Goal: Information Seeking & Learning: Stay updated

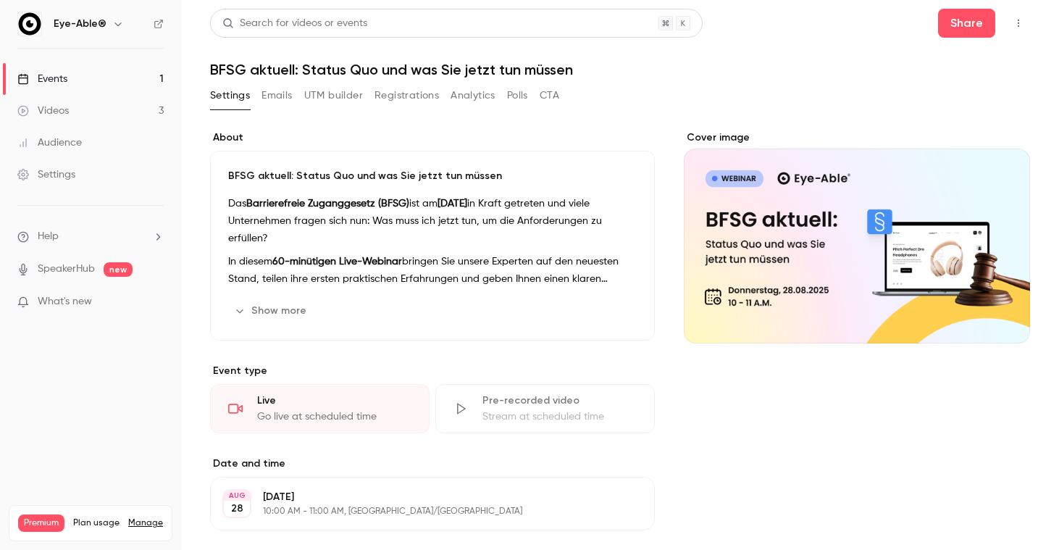
click at [96, 100] on link "Videos 3" at bounding box center [90, 111] width 181 height 32
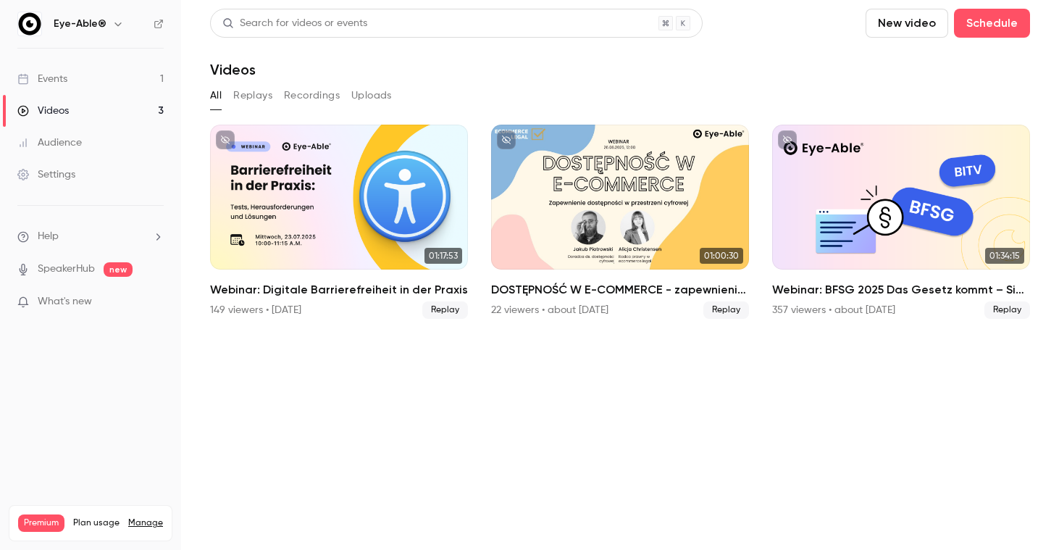
click at [131, 80] on link "Events 1" at bounding box center [90, 79] width 181 height 32
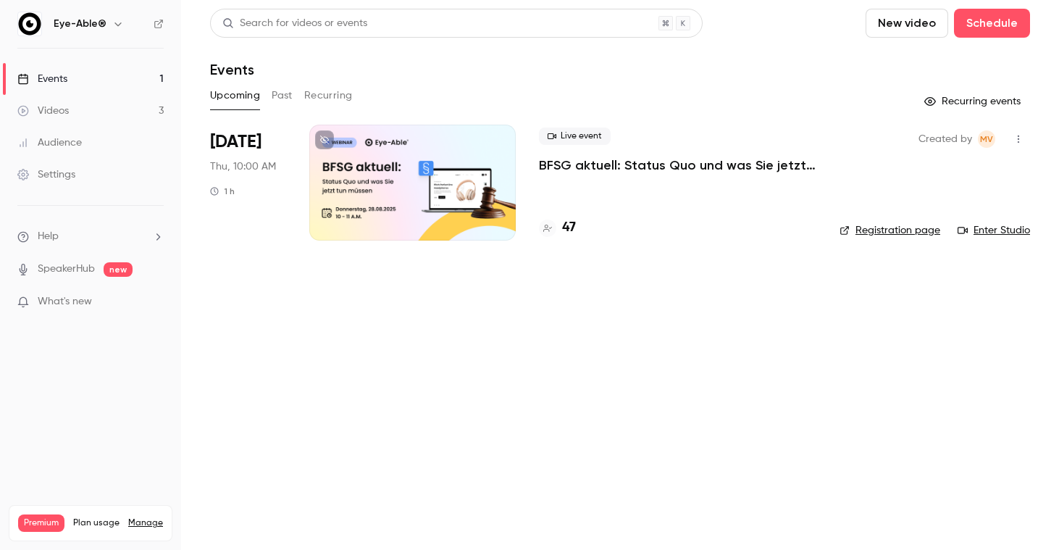
click at [634, 162] on p "BFSG aktuell: Status Quo und was Sie jetzt tun müssen" at bounding box center [677, 164] width 277 height 17
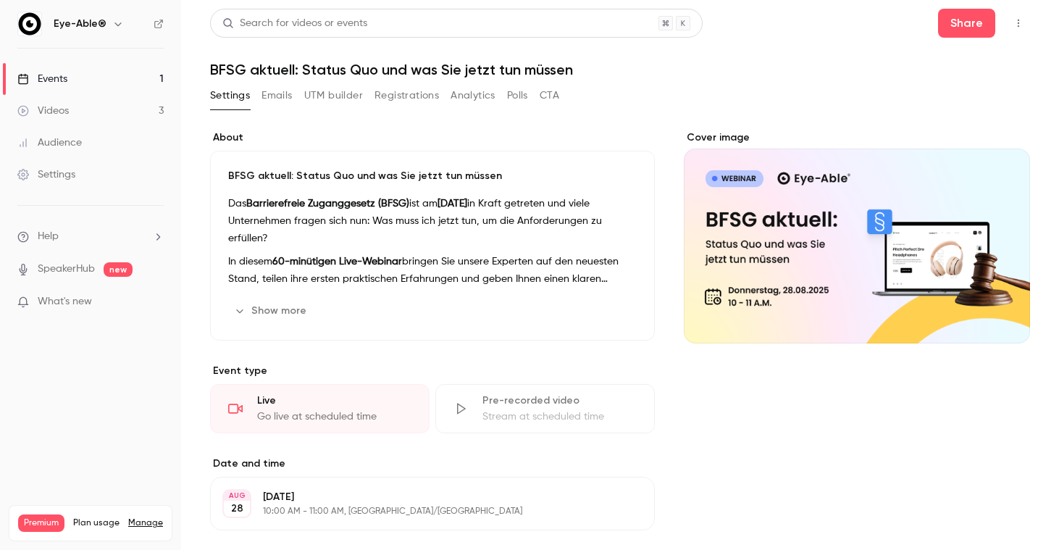
click at [133, 80] on link "Events 1" at bounding box center [90, 79] width 181 height 32
